Goal: Transaction & Acquisition: Purchase product/service

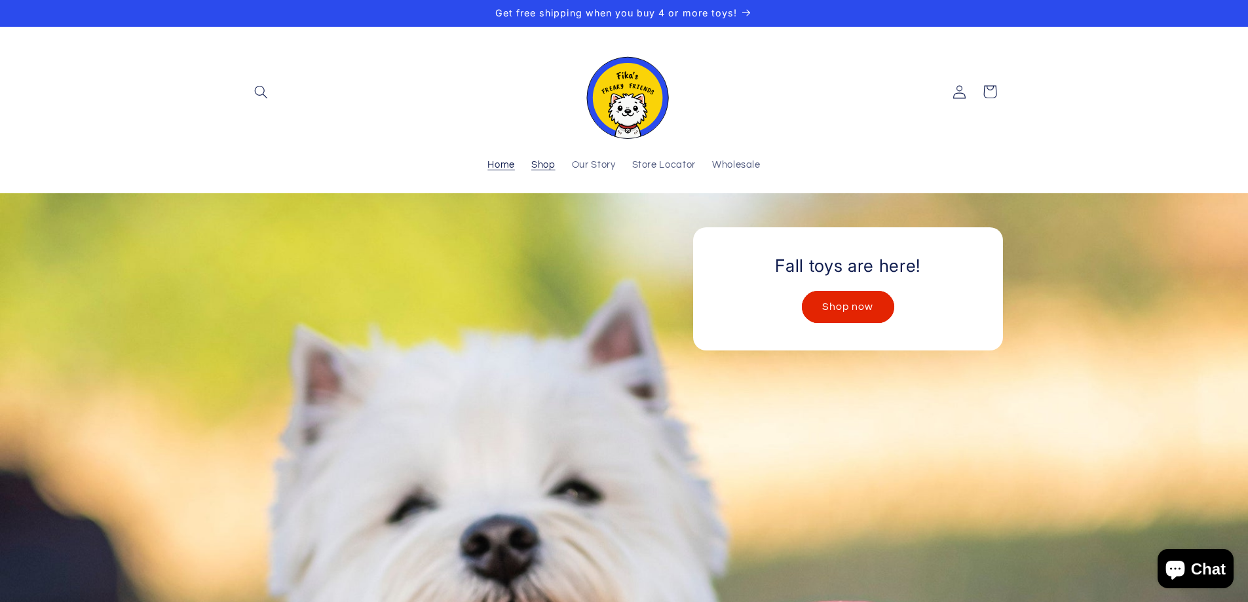
click at [538, 171] on span "Shop" at bounding box center [543, 165] width 24 height 12
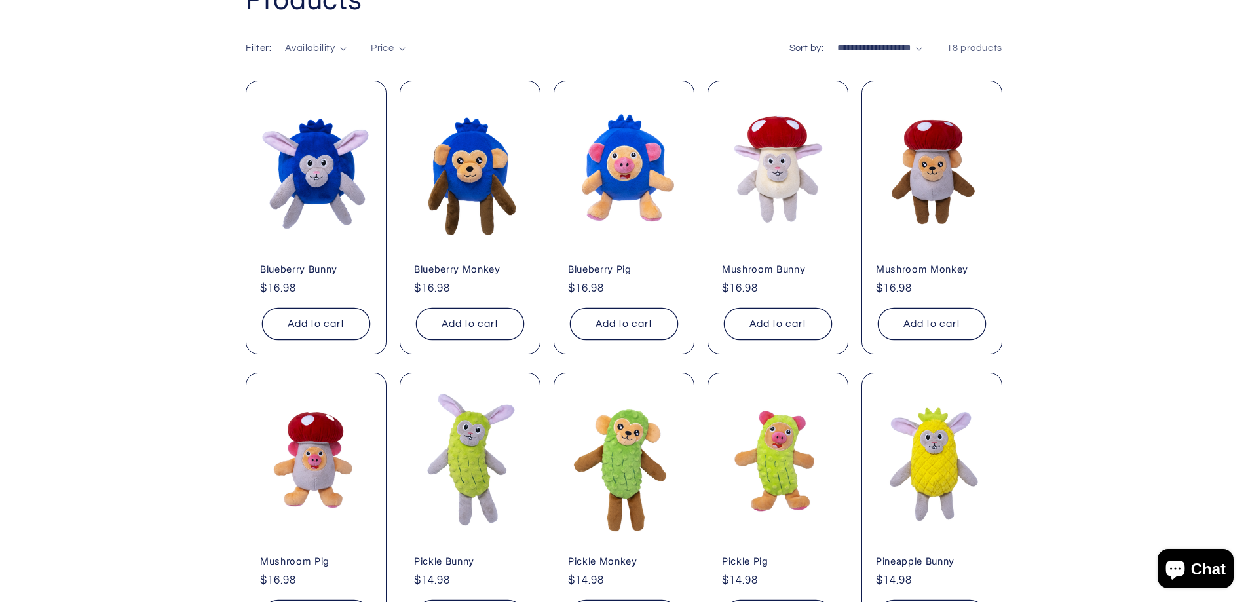
scroll to position [262, 0]
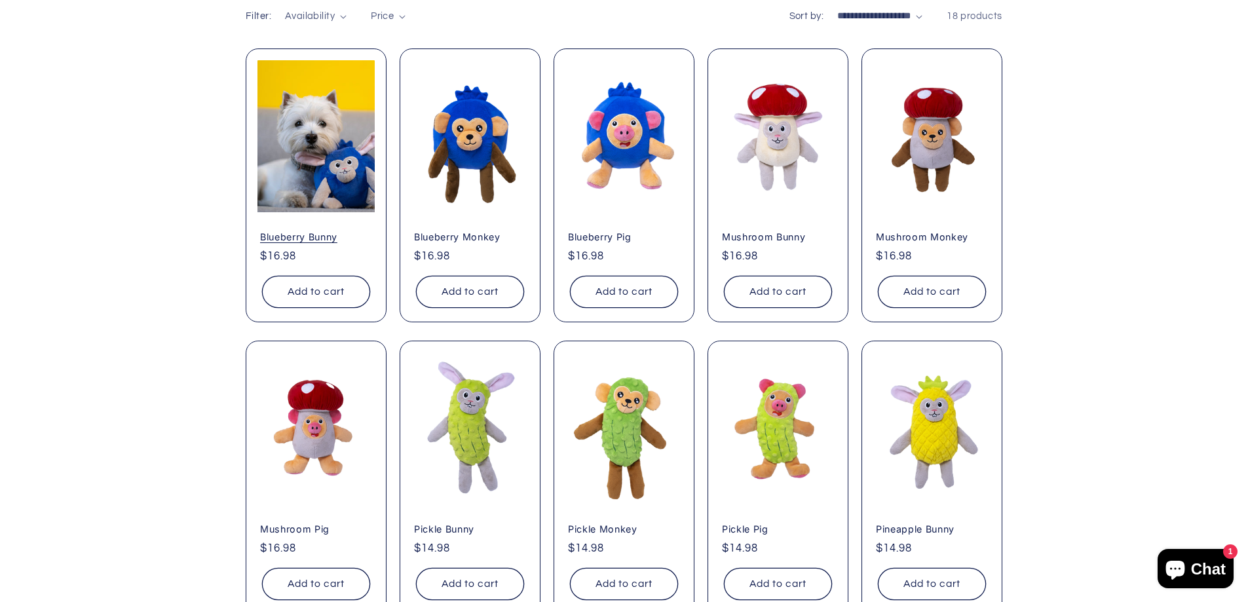
click at [326, 231] on link "Blueberry Bunny" at bounding box center [316, 237] width 112 height 12
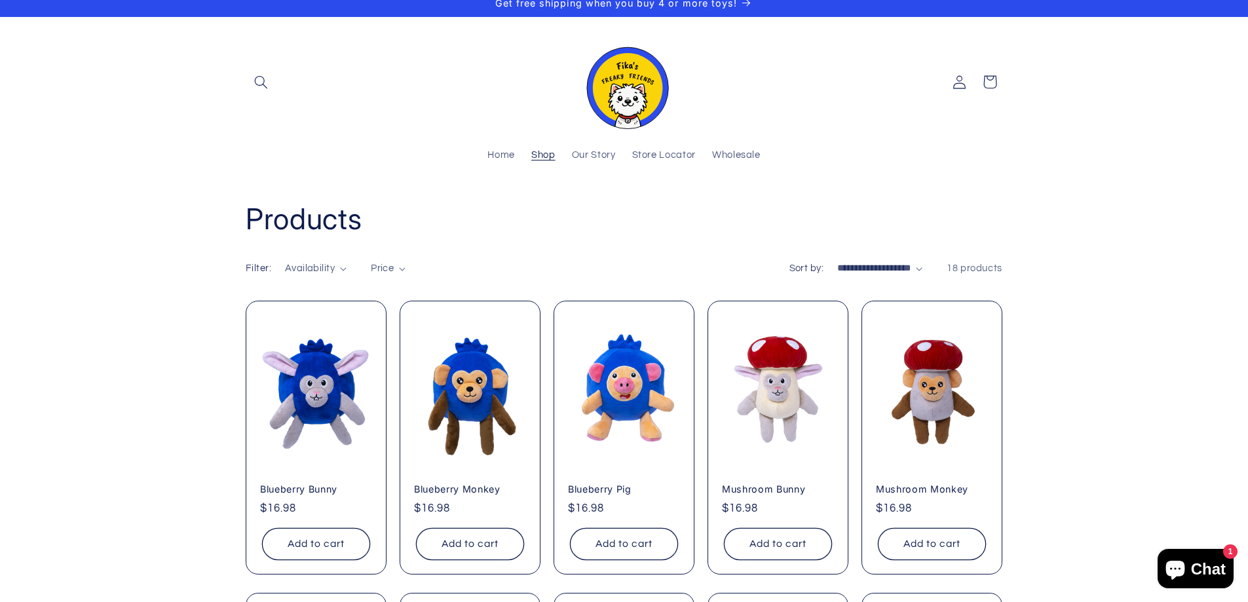
scroll to position [0, 0]
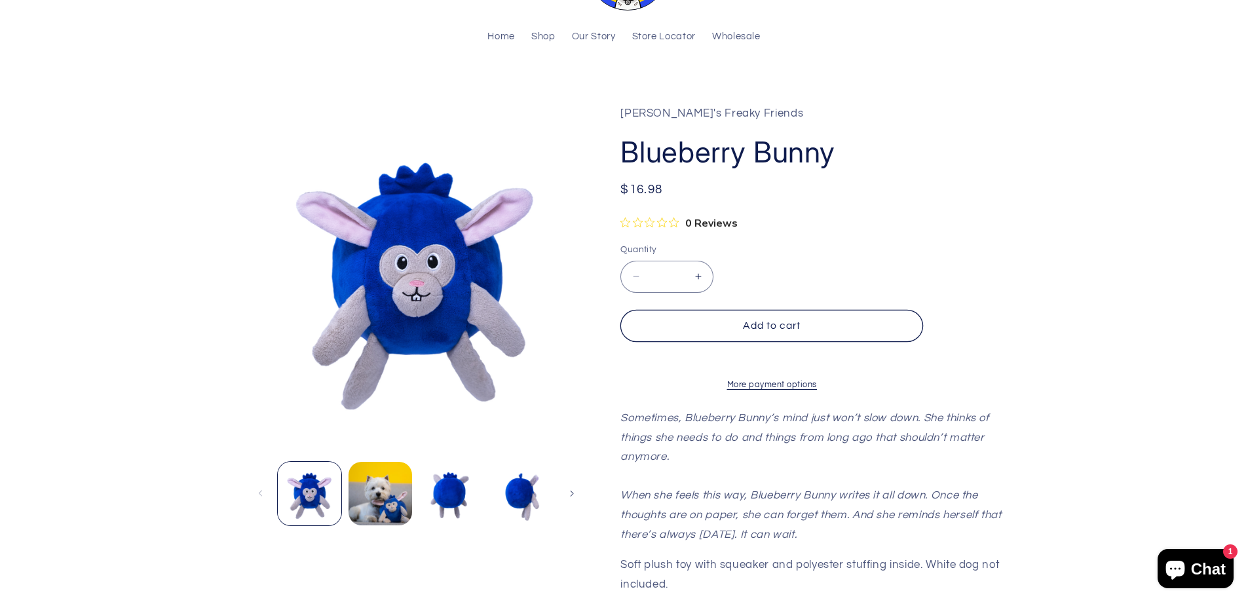
scroll to position [131, 0]
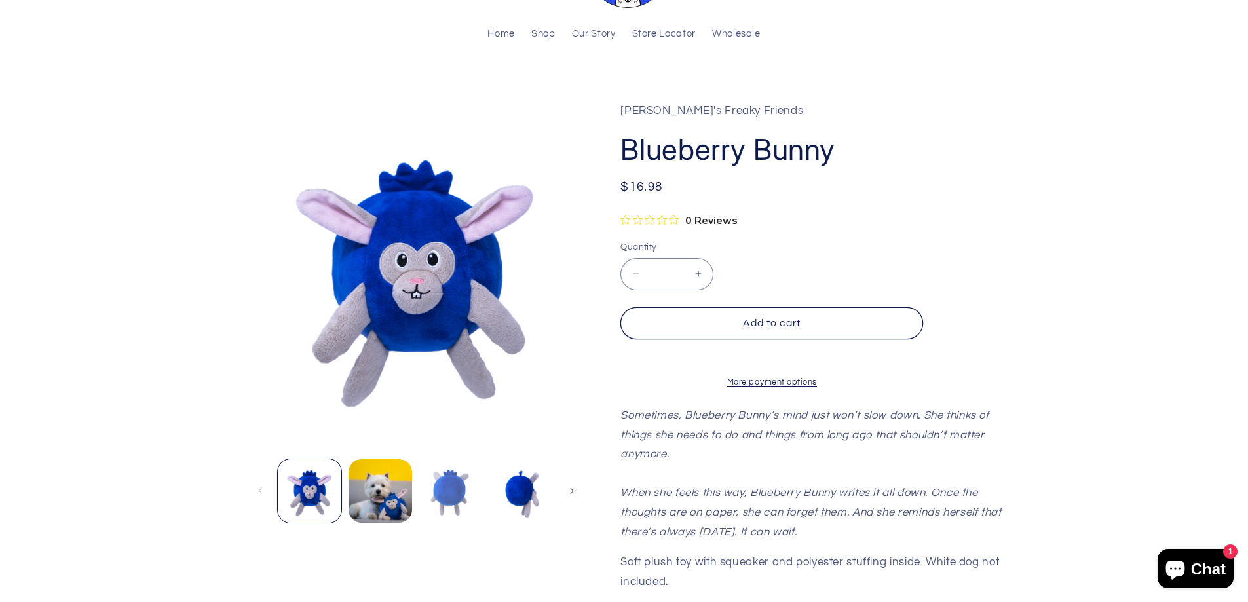
click at [432, 492] on button "Load image 3 in gallery view" at bounding box center [451, 491] width 64 height 64
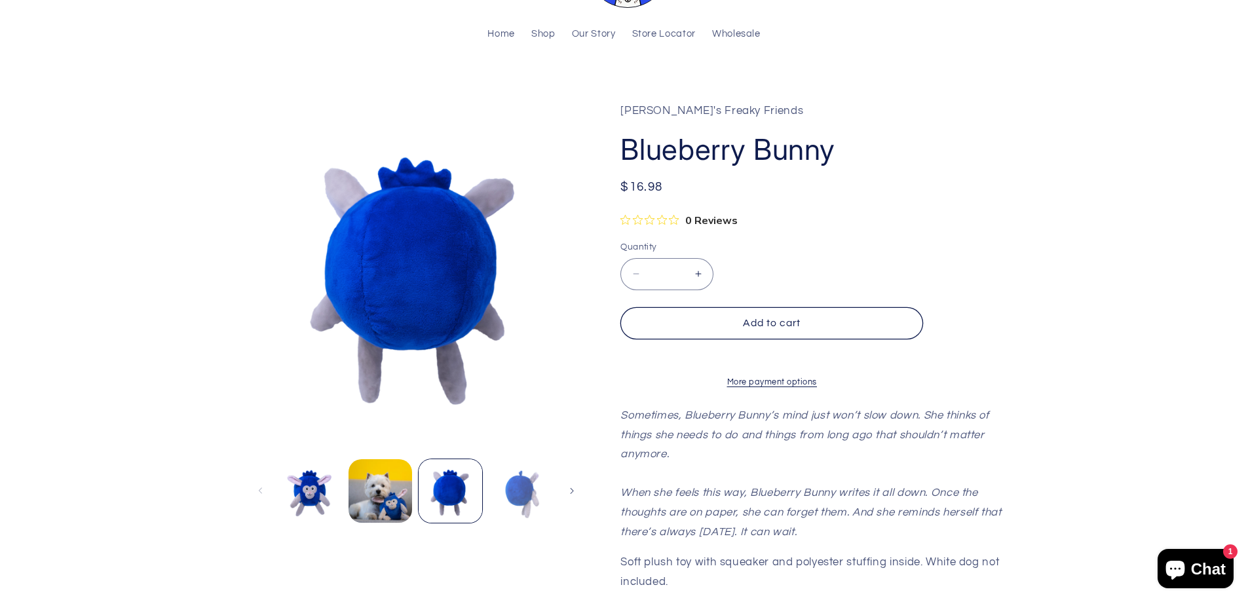
click at [512, 486] on button "Load image 4 in gallery view" at bounding box center [521, 491] width 64 height 64
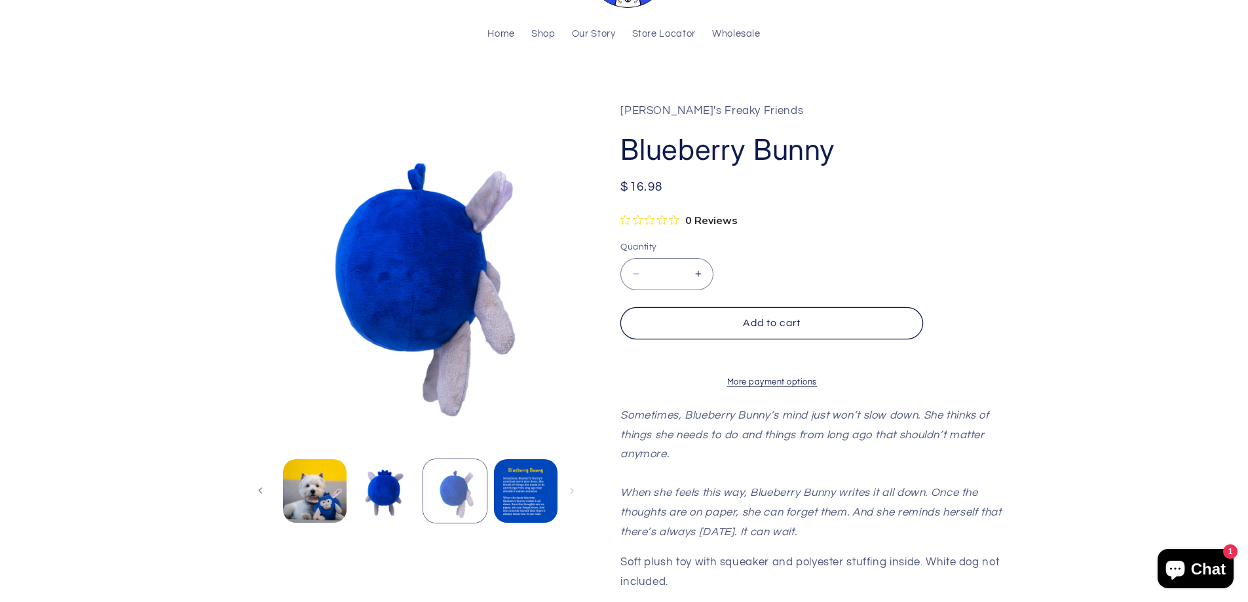
scroll to position [0, 69]
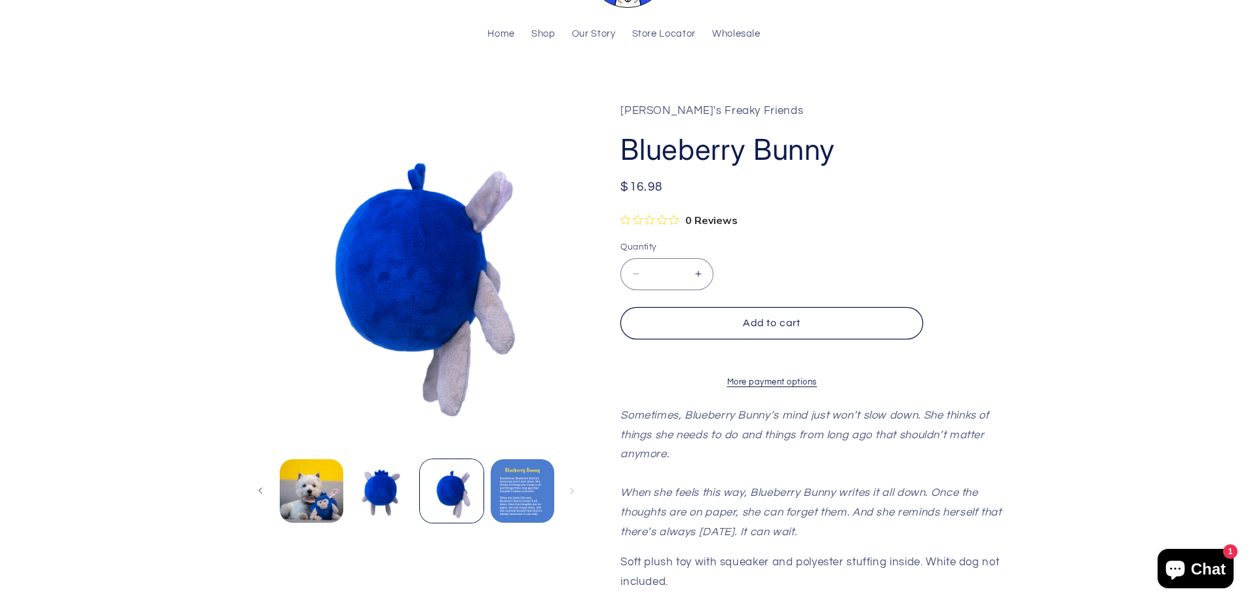
click at [530, 485] on button "Load image 5 in gallery view" at bounding box center [523, 491] width 64 height 64
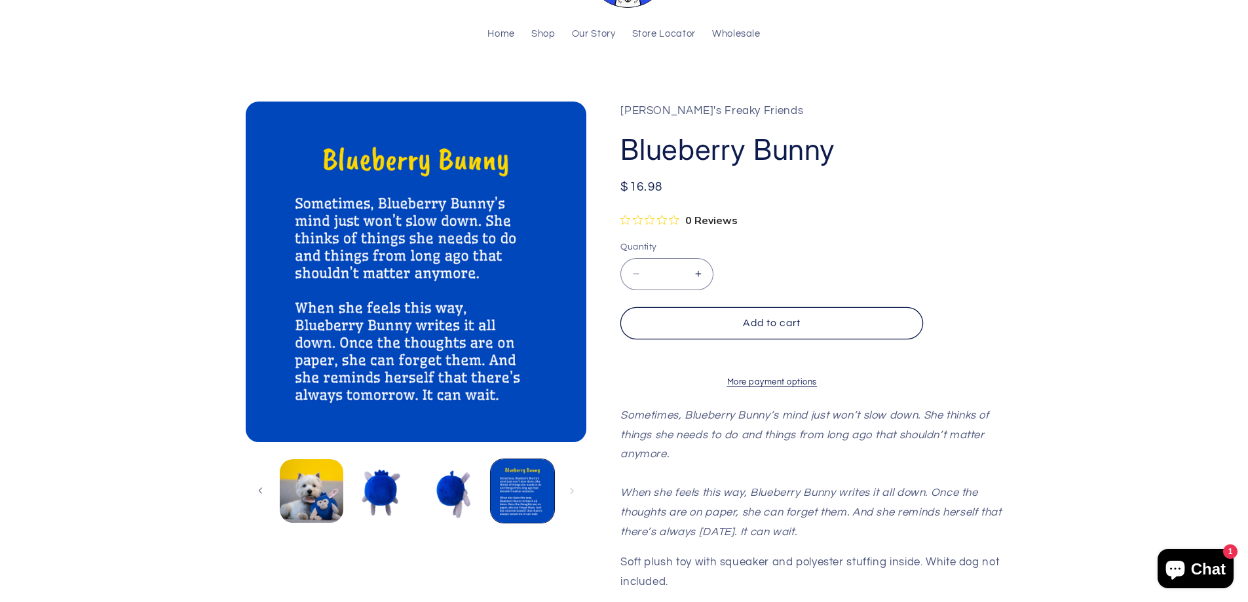
click at [1002, 251] on product-info "Fika's Freaky Friends Blueberry Bunny Blueberry Bunny Regular price $16.98 Regu…" at bounding box center [811, 441] width 382 height 679
click at [175, 69] on section "Image 5 is now available in gallery view Skip to product information Open media…" at bounding box center [624, 446] width 1248 height 768
